Goal: Information Seeking & Learning: Learn about a topic

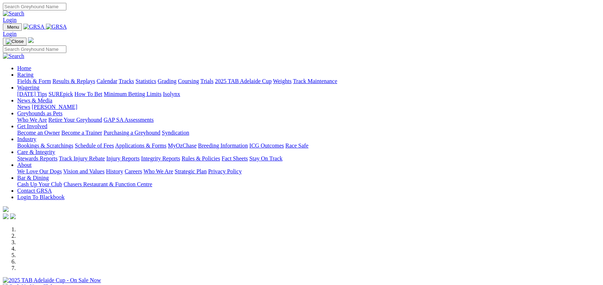
click at [95, 78] on link "Results & Replays" at bounding box center [73, 81] width 43 height 6
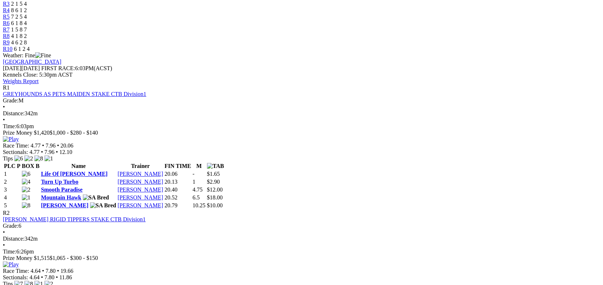
scroll to position [272, 0]
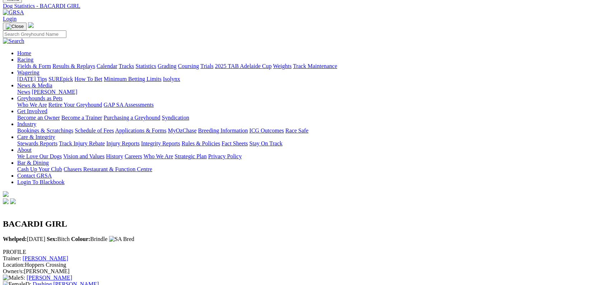
scroll to position [1, 0]
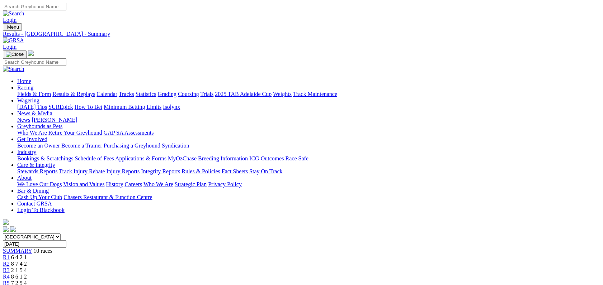
click at [57, 168] on link "Stewards Reports" at bounding box center [37, 171] width 40 height 6
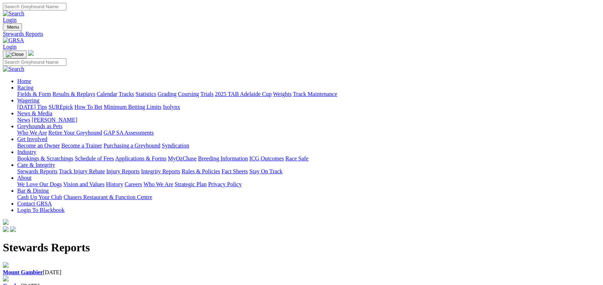
click at [220, 168] on link "Rules & Policies" at bounding box center [200, 171] width 39 height 6
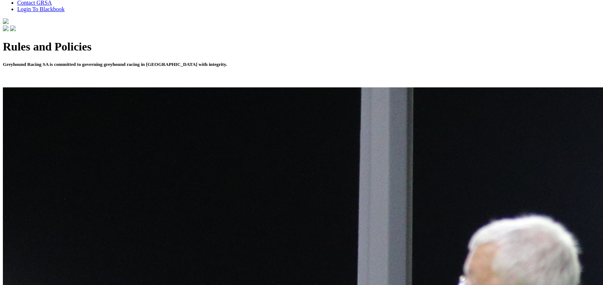
scroll to position [212, 0]
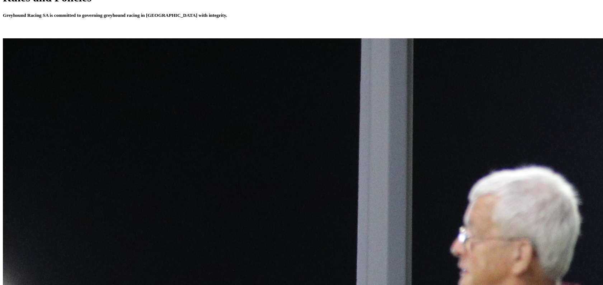
scroll to position [252, 0]
